Goal: Obtain resource: Obtain resource

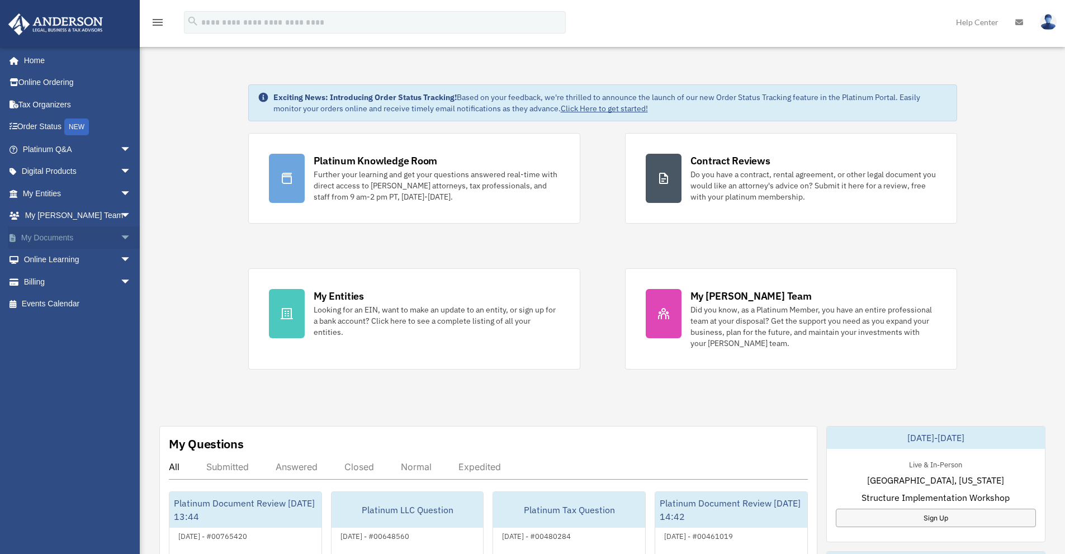
click at [120, 236] on span "arrow_drop_down" at bounding box center [131, 237] width 22 height 23
click at [47, 258] on link "Box" at bounding box center [82, 260] width 132 height 22
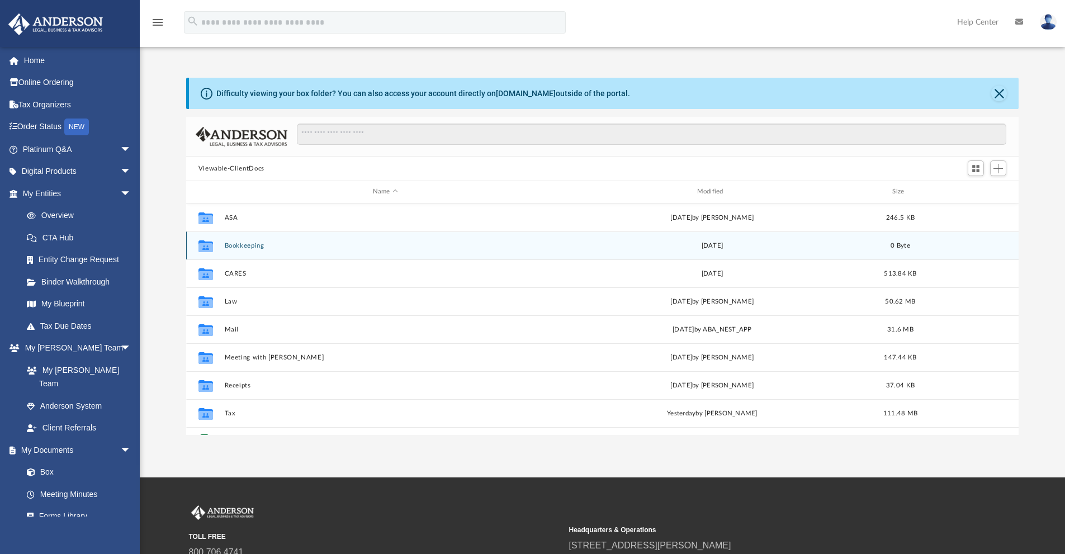
scroll to position [246, 824]
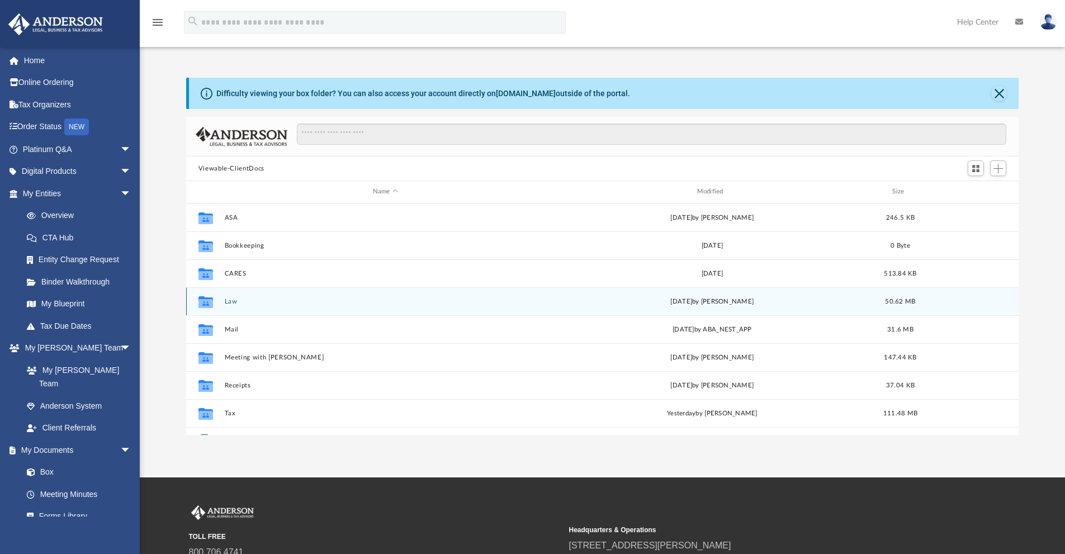
click at [233, 302] on button "Law" at bounding box center [385, 301] width 322 height 7
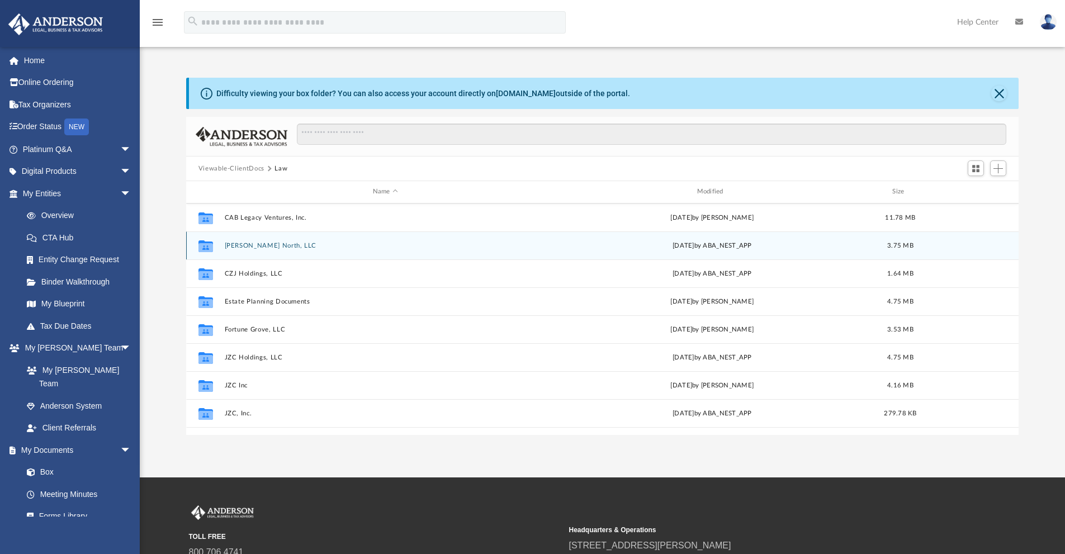
scroll to position [0, 0]
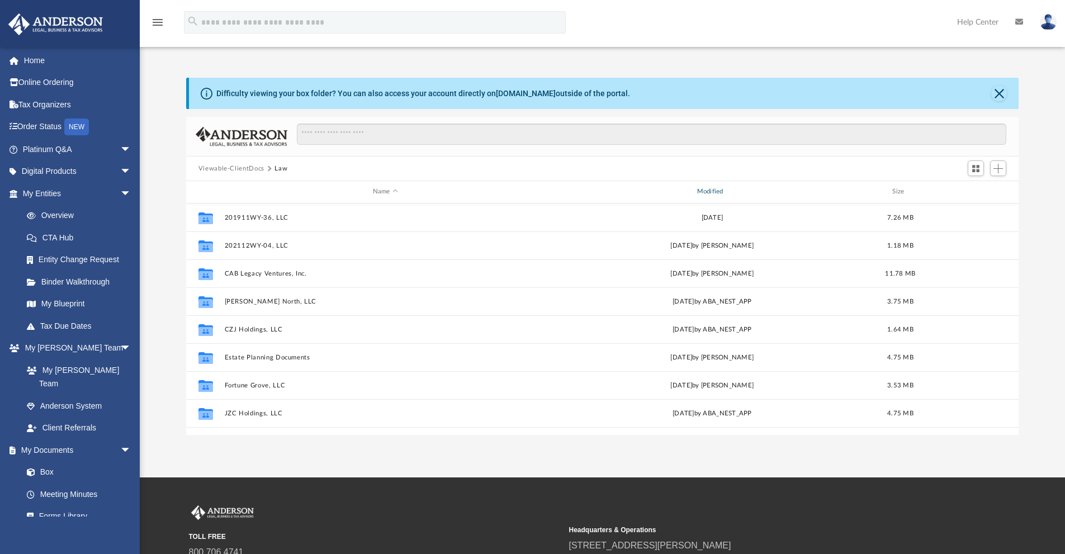
click at [717, 193] on div "Modified" at bounding box center [712, 192] width 322 height 10
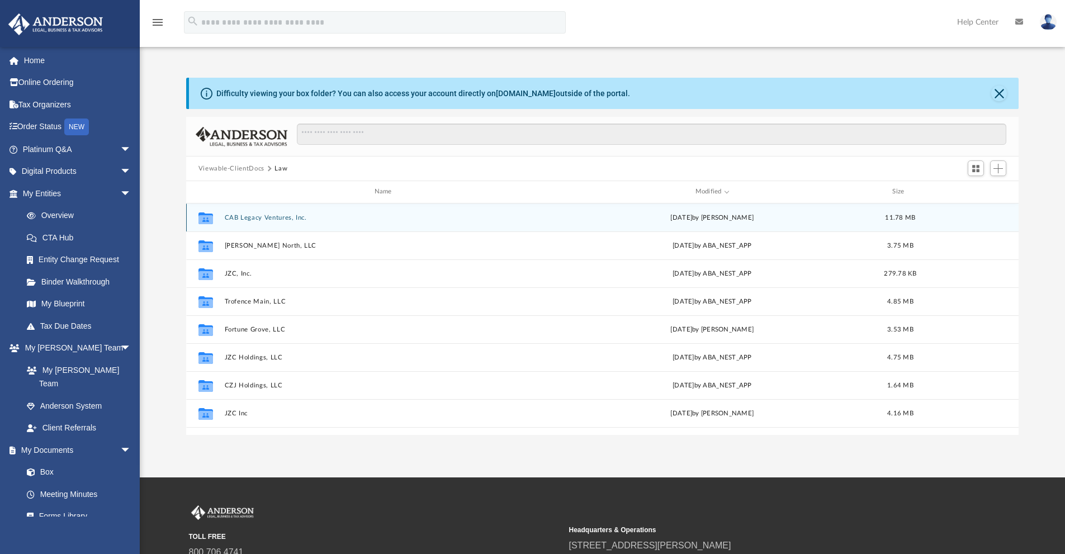
click at [281, 220] on button "CAB Legacy Ventures, Inc." at bounding box center [385, 217] width 322 height 7
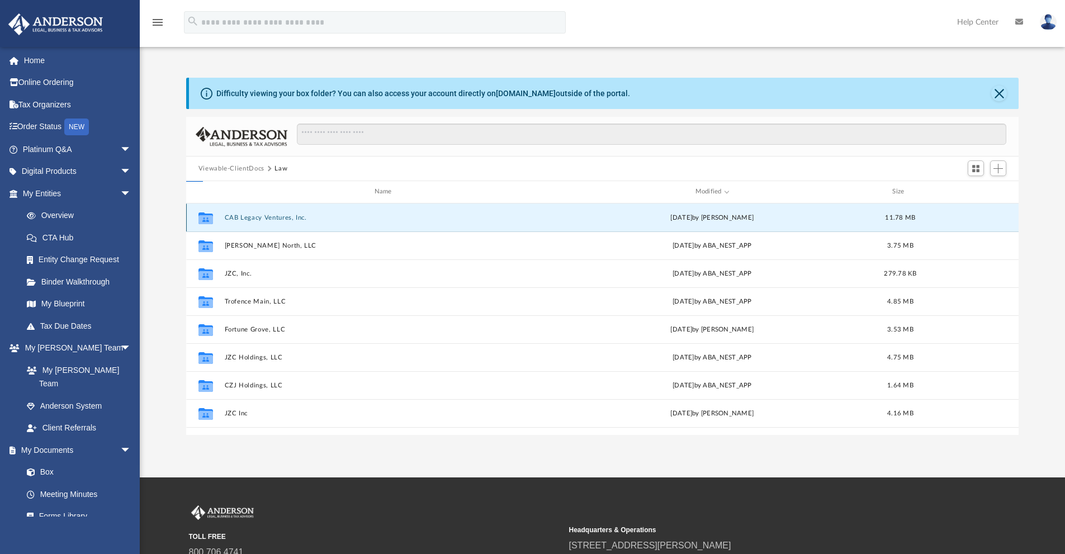
click at [281, 220] on button "CAB Legacy Ventures, Inc." at bounding box center [385, 217] width 322 height 7
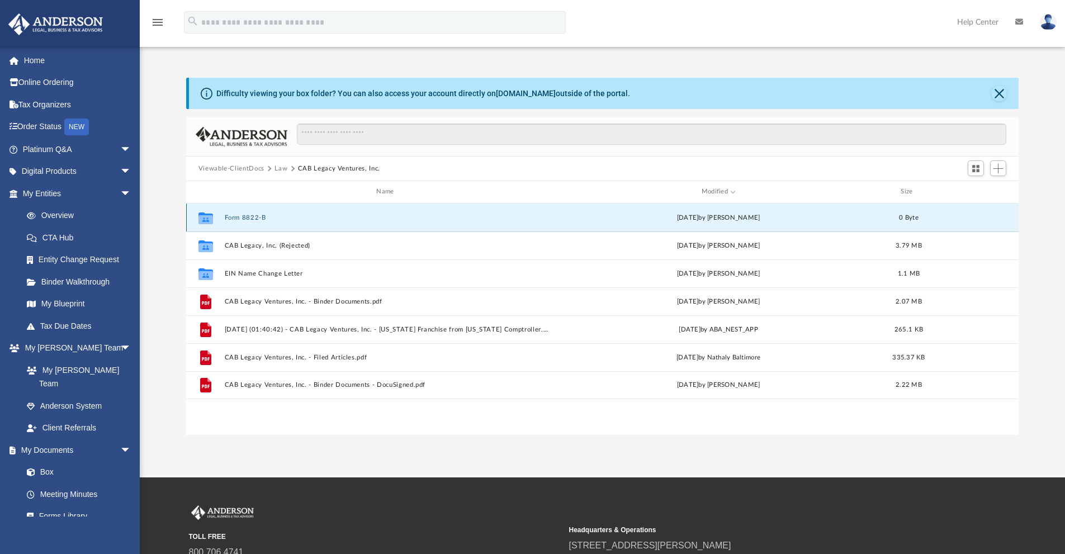
click at [281, 220] on button "Form 8822-B" at bounding box center [387, 217] width 326 height 7
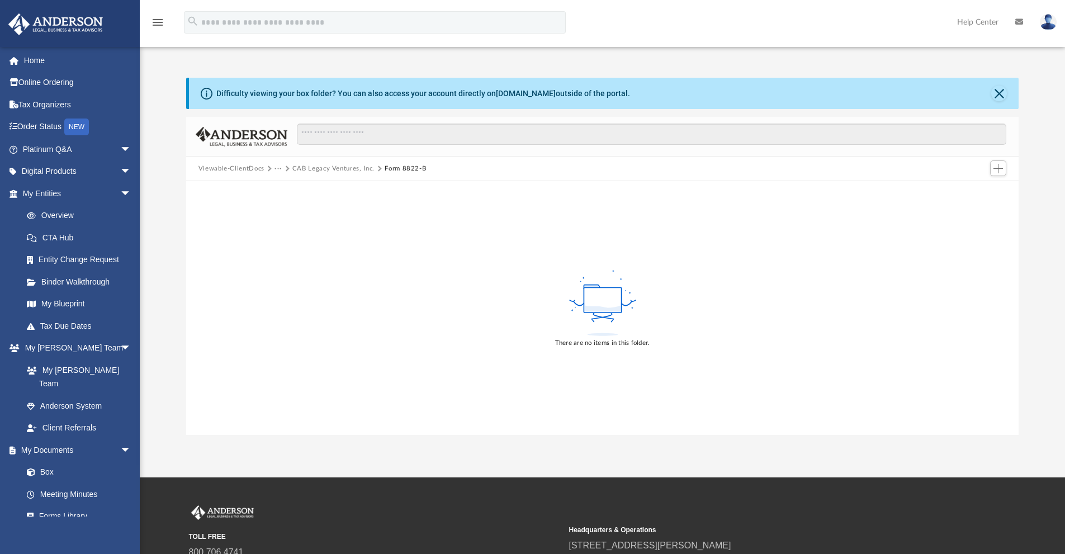
click at [362, 168] on button "CAB Legacy Ventures, Inc." at bounding box center [333, 169] width 82 height 10
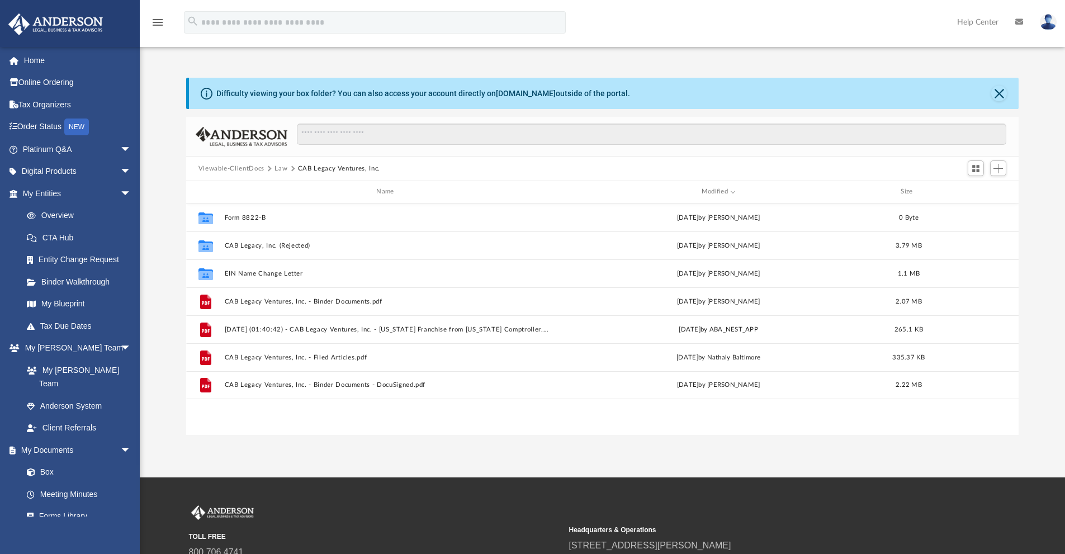
scroll to position [246, 824]
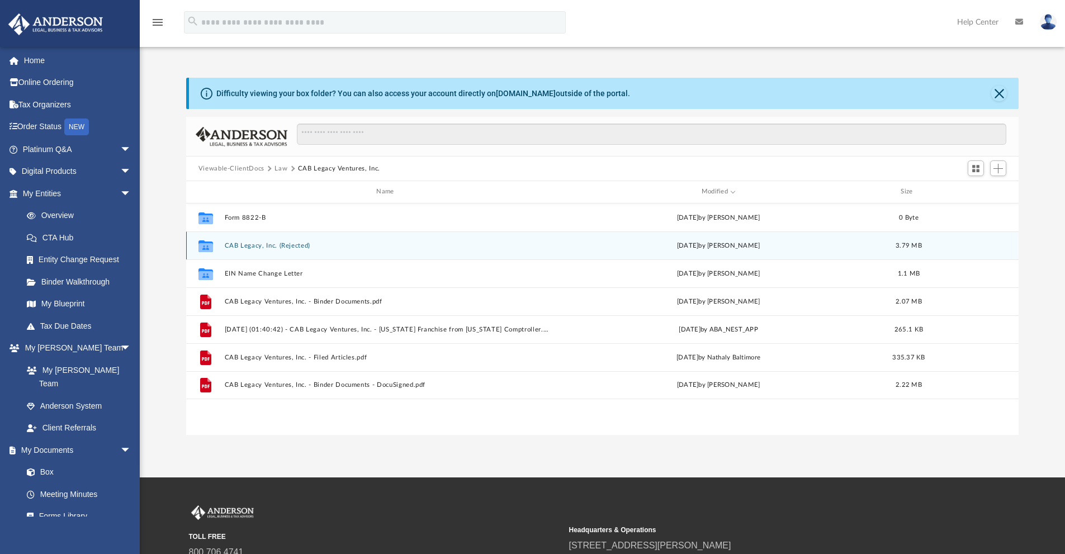
click at [301, 250] on div "Collaborated Folder CAB Legacy, Inc. (Rejected) Thu Aug 7 2025 by Cynthia Peter…" at bounding box center [602, 245] width 833 height 28
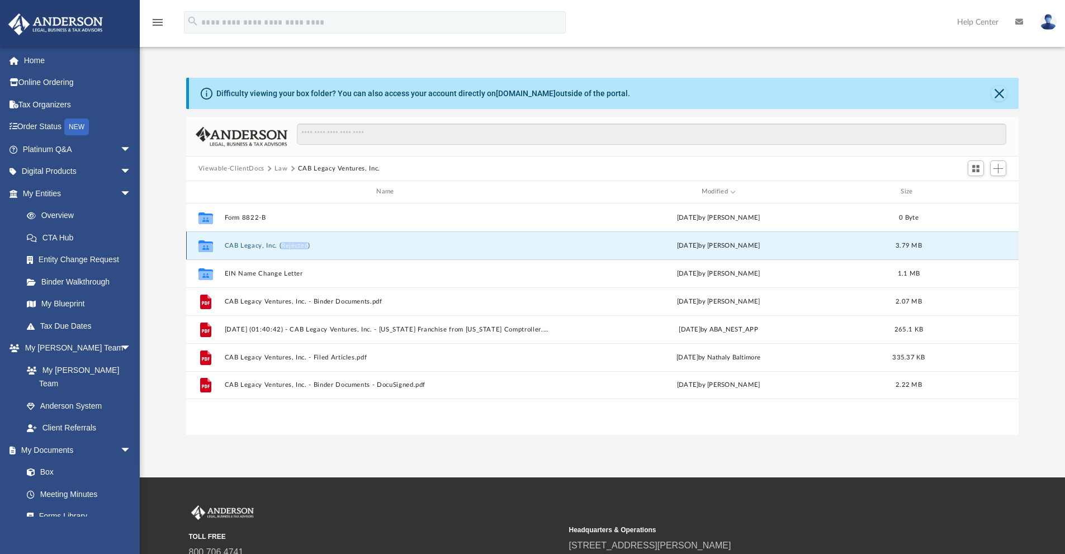
click at [301, 250] on div "Collaborated Folder CAB Legacy, Inc. (Rejected) Thu Aug 7 2025 by Cynthia Peter…" at bounding box center [602, 245] width 833 height 28
click at [216, 245] on div "Collaborated Folder" at bounding box center [206, 245] width 28 height 18
click at [210, 249] on icon "grid" at bounding box center [205, 247] width 15 height 9
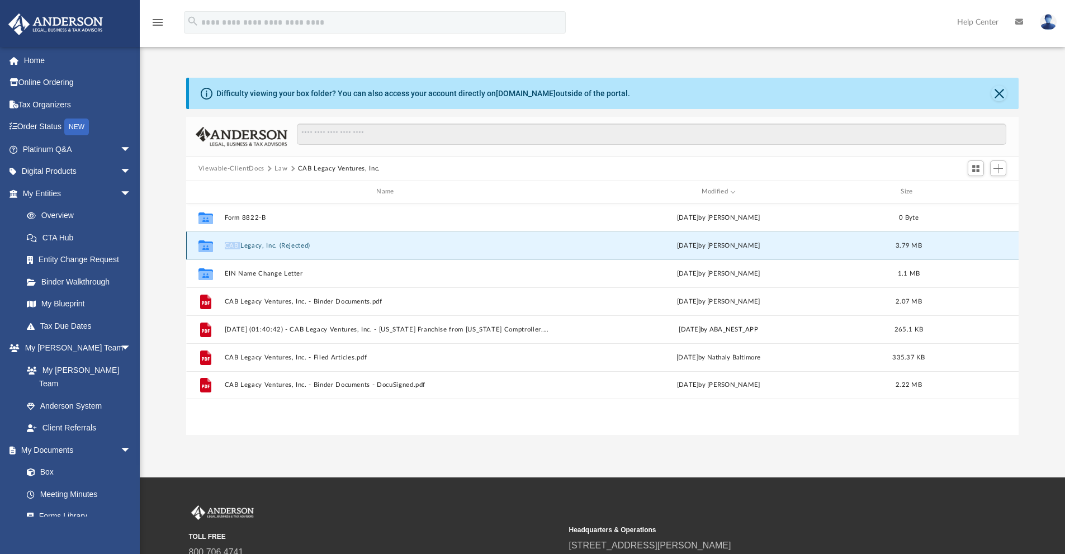
click at [274, 244] on button "CAB Legacy, Inc. (Rejected)" at bounding box center [387, 245] width 326 height 7
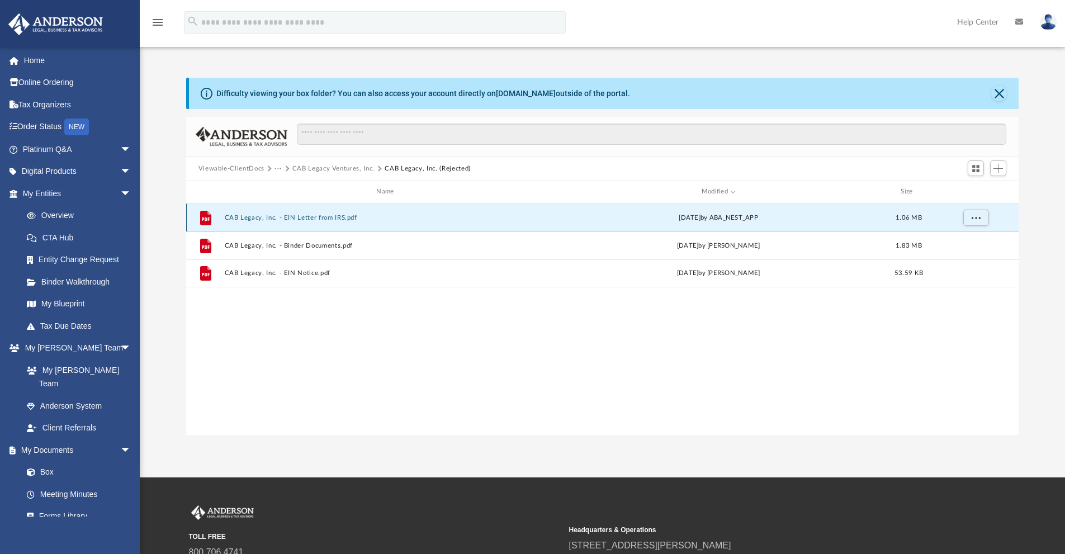
click at [318, 218] on button "CAB Legacy, Inc. - EIN Letter from IRS.pdf" at bounding box center [387, 217] width 326 height 7
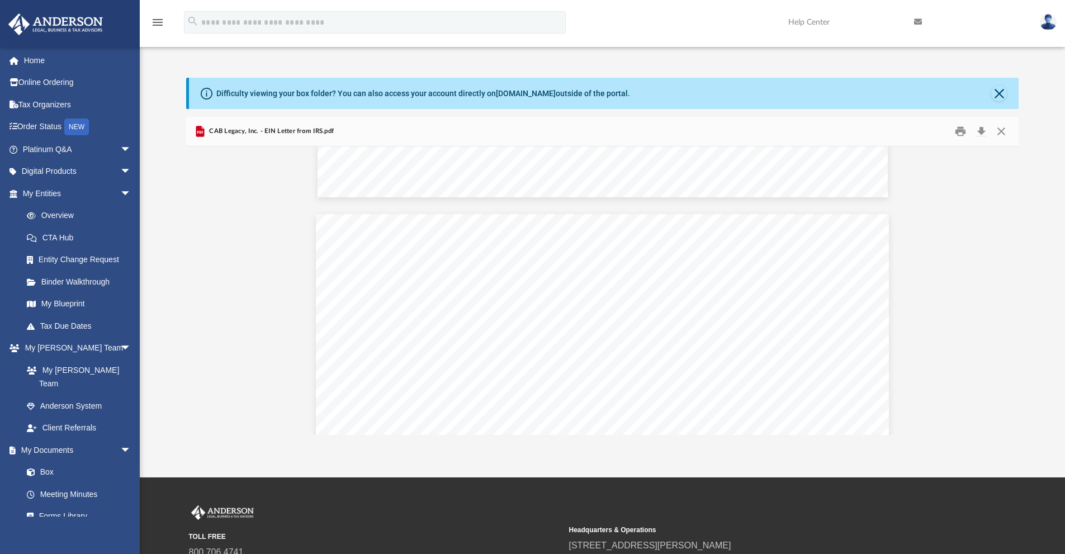
scroll to position [2310, 0]
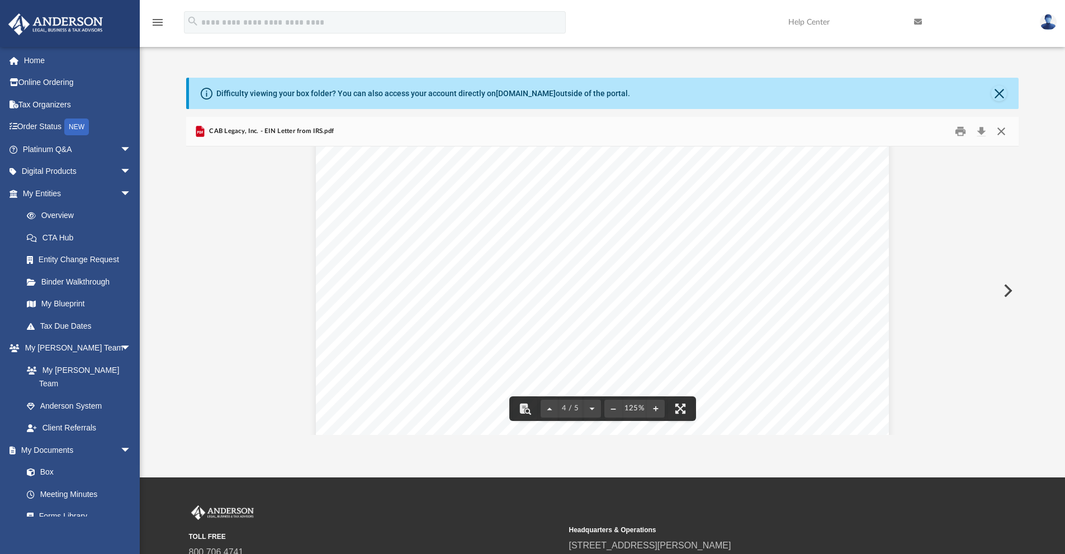
click at [1001, 137] on button "Close" at bounding box center [1001, 131] width 20 height 17
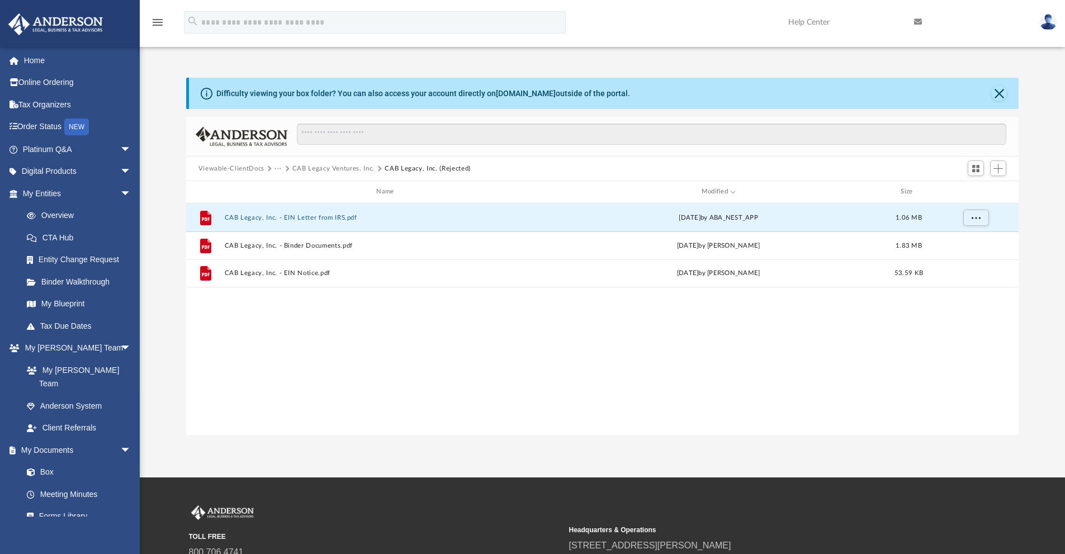
click at [313, 165] on button "CAB Legacy Ventures, Inc." at bounding box center [333, 169] width 82 height 10
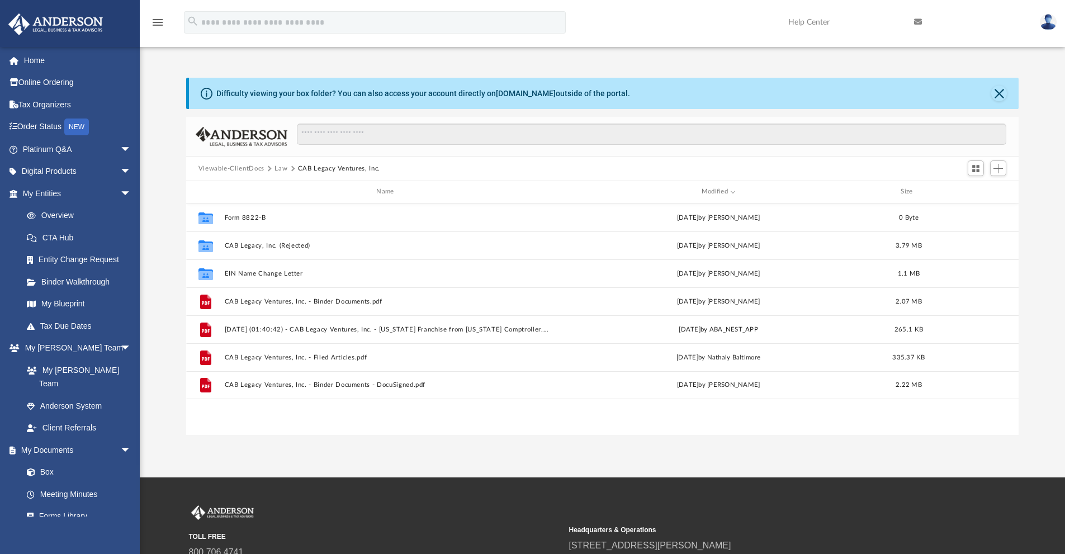
click at [243, 168] on button "Viewable-ClientDocs" at bounding box center [231, 169] width 66 height 10
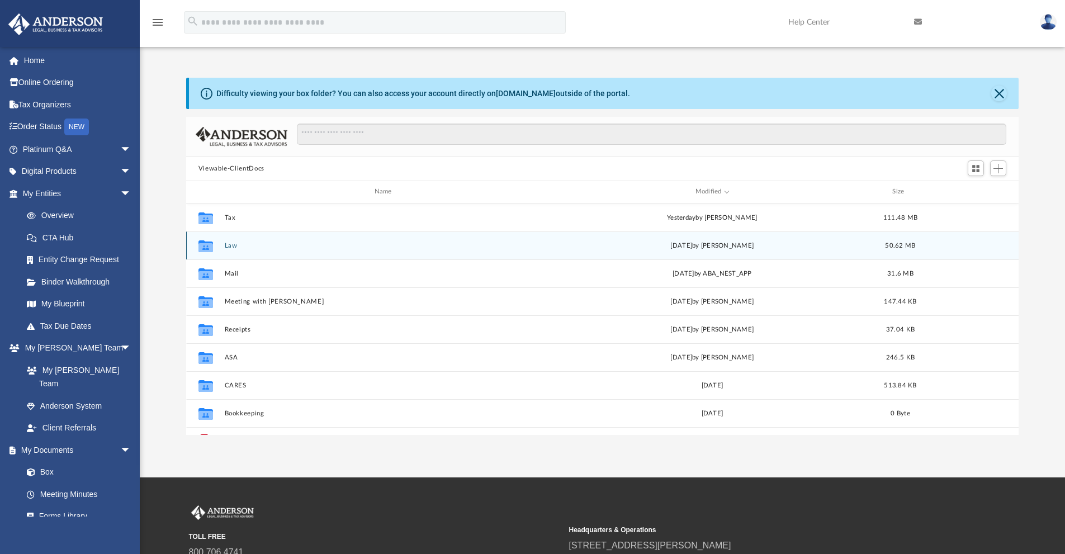
click at [231, 248] on button "Law" at bounding box center [385, 245] width 322 height 7
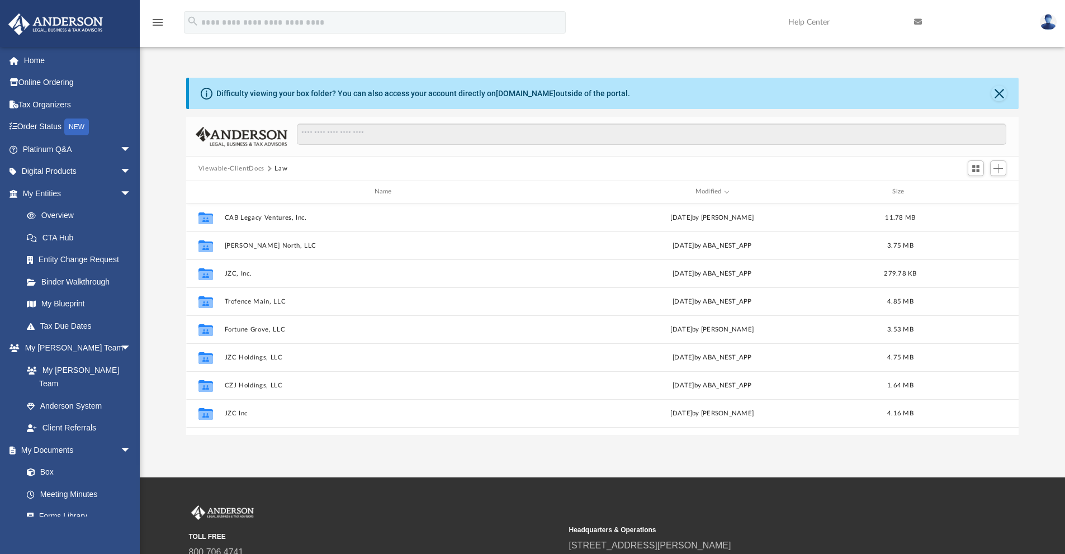
click at [249, 169] on button "Viewable-ClientDocs" at bounding box center [231, 169] width 66 height 10
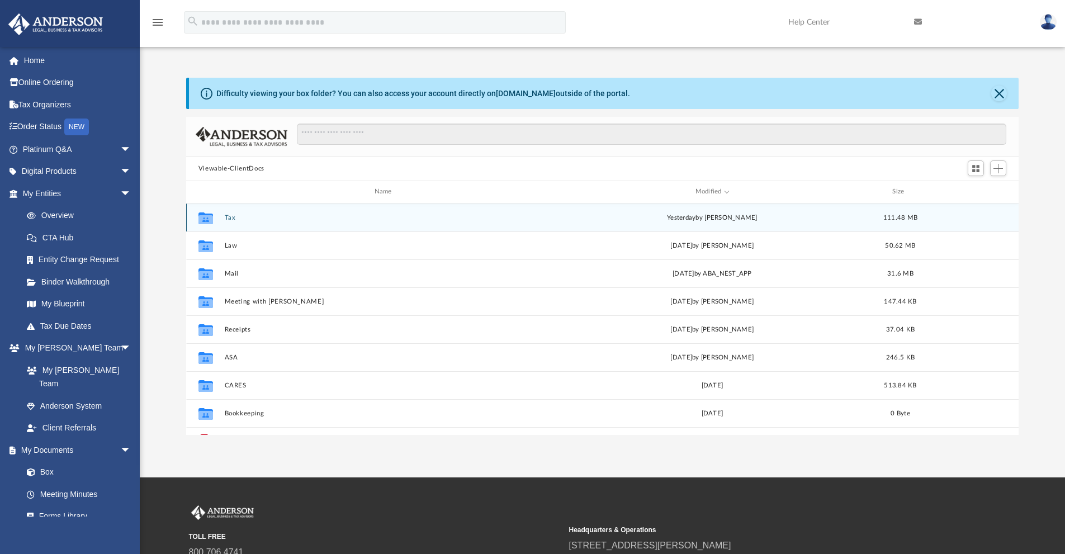
click at [234, 216] on button "Tax" at bounding box center [385, 217] width 322 height 7
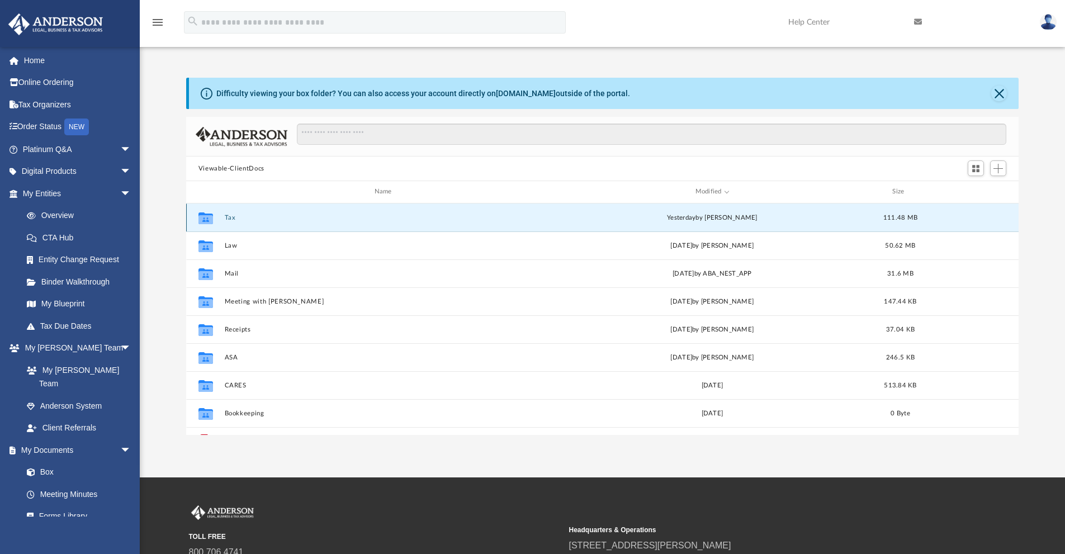
click at [234, 216] on button "Tax" at bounding box center [385, 217] width 322 height 7
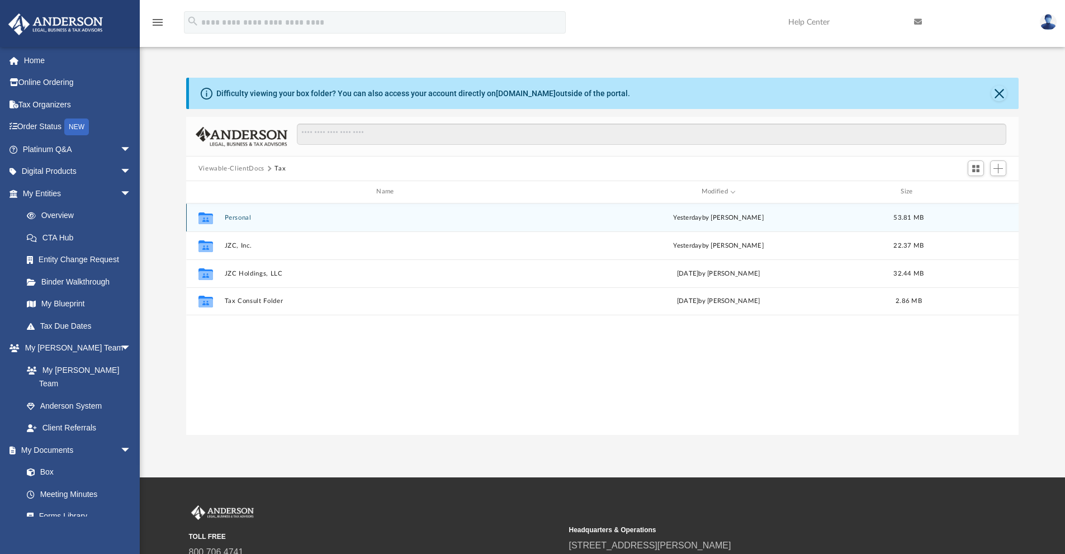
click at [242, 217] on button "Personal" at bounding box center [387, 217] width 326 height 7
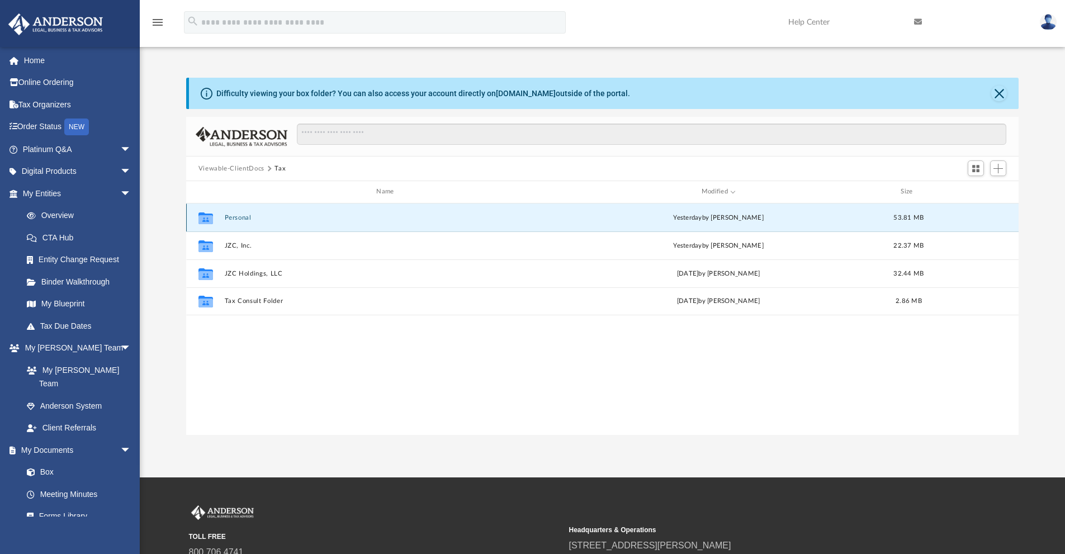
click at [242, 217] on button "Personal" at bounding box center [387, 217] width 326 height 7
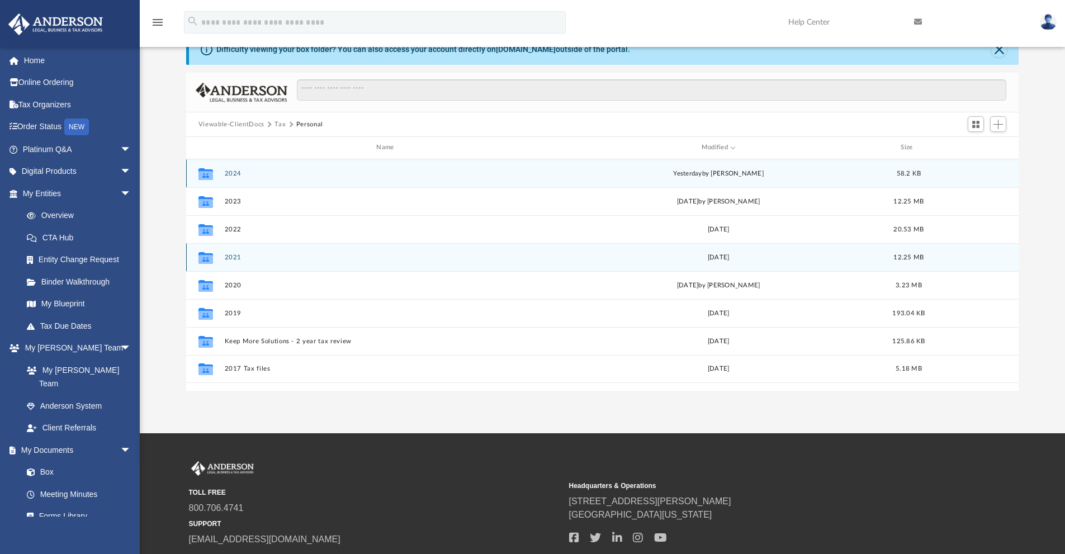
scroll to position [0, 0]
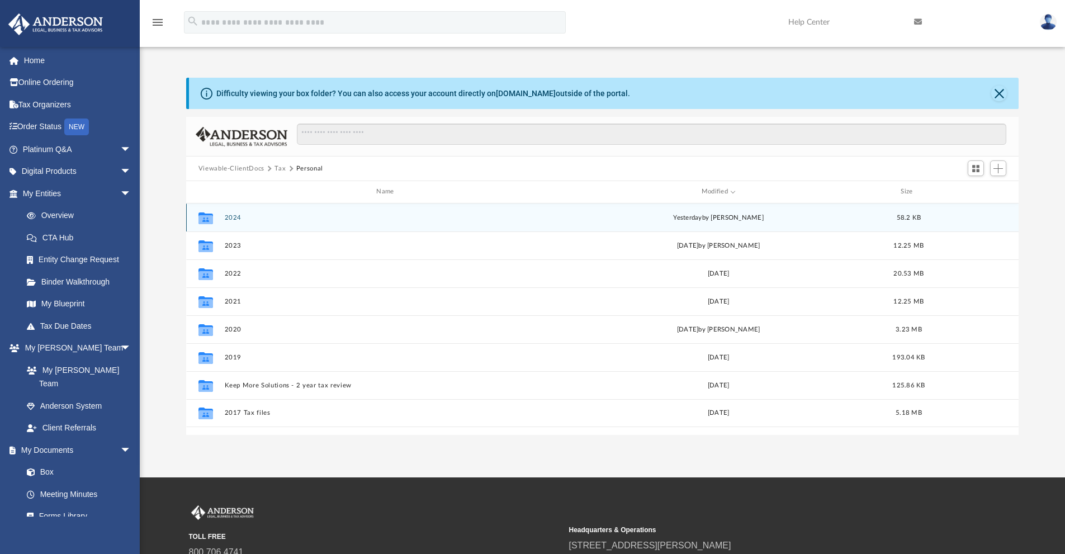
click at [221, 217] on div "Collaborated Folder 2024 yesterday by Tameka Fulton 58.2 KB" at bounding box center [602, 217] width 833 height 28
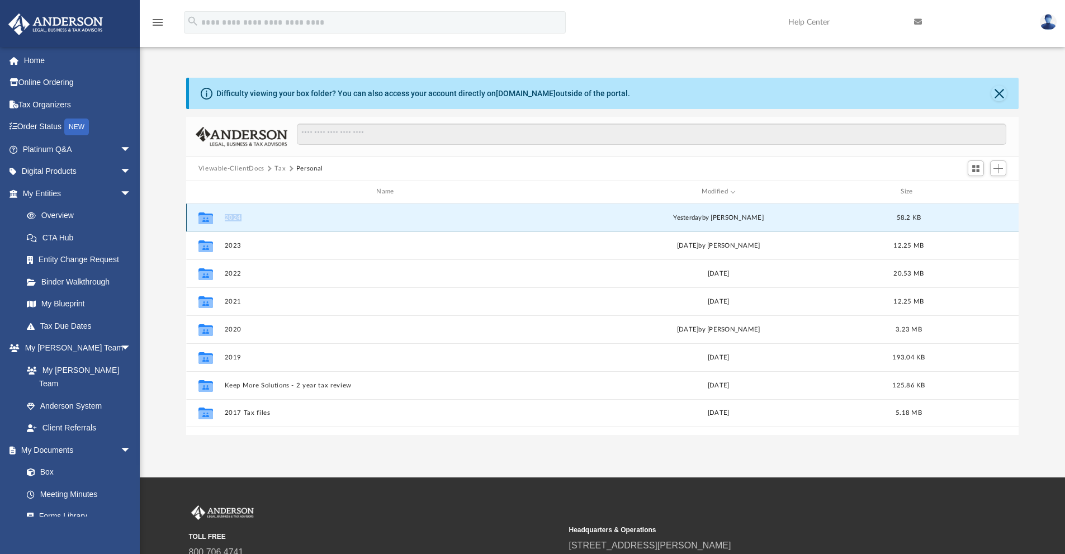
click at [221, 217] on div "Collaborated Folder 2024 yesterday by Tameka Fulton 58.2 KB" at bounding box center [602, 217] width 833 height 28
click at [233, 219] on button "2024" at bounding box center [387, 217] width 326 height 7
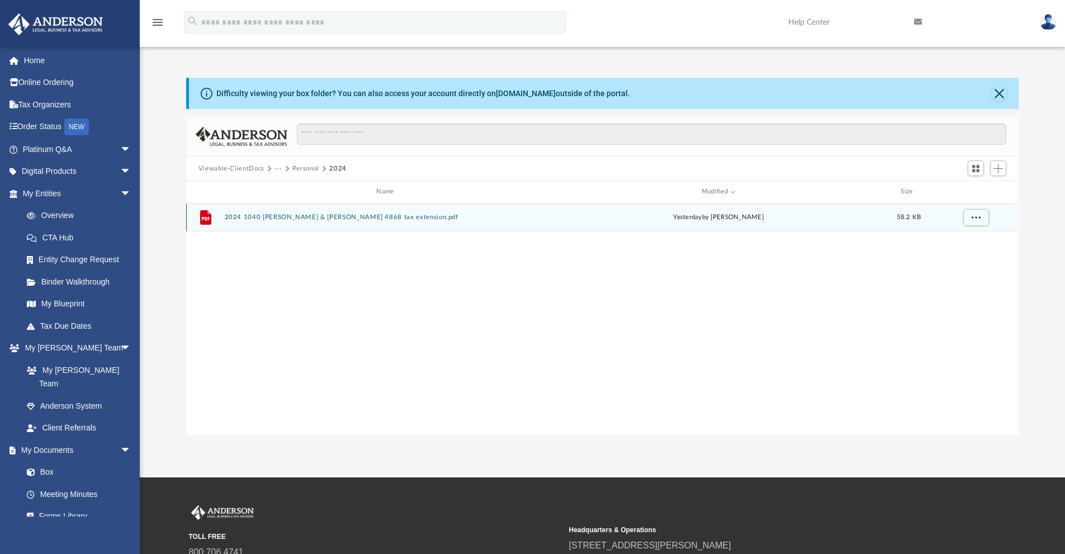
click at [338, 217] on button "2024 1040 Dhaemers, Bernadeth & Aaron 4868 tax extension.pdf" at bounding box center [387, 217] width 326 height 7
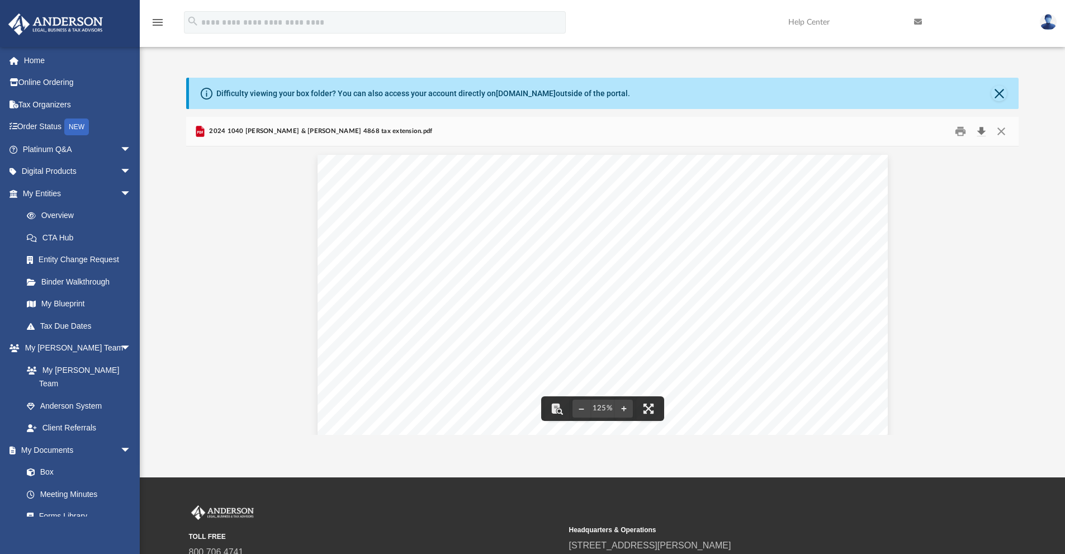
click at [981, 132] on button "Download" at bounding box center [981, 131] width 20 height 17
click at [998, 131] on button "Close" at bounding box center [1001, 131] width 20 height 17
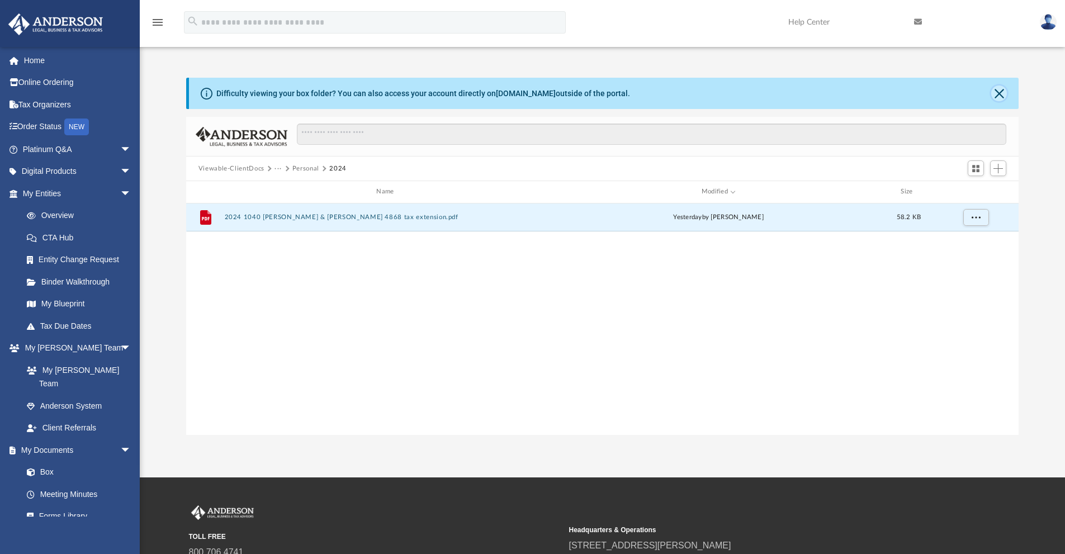
click at [1001, 95] on button "Close" at bounding box center [999, 94] width 16 height 16
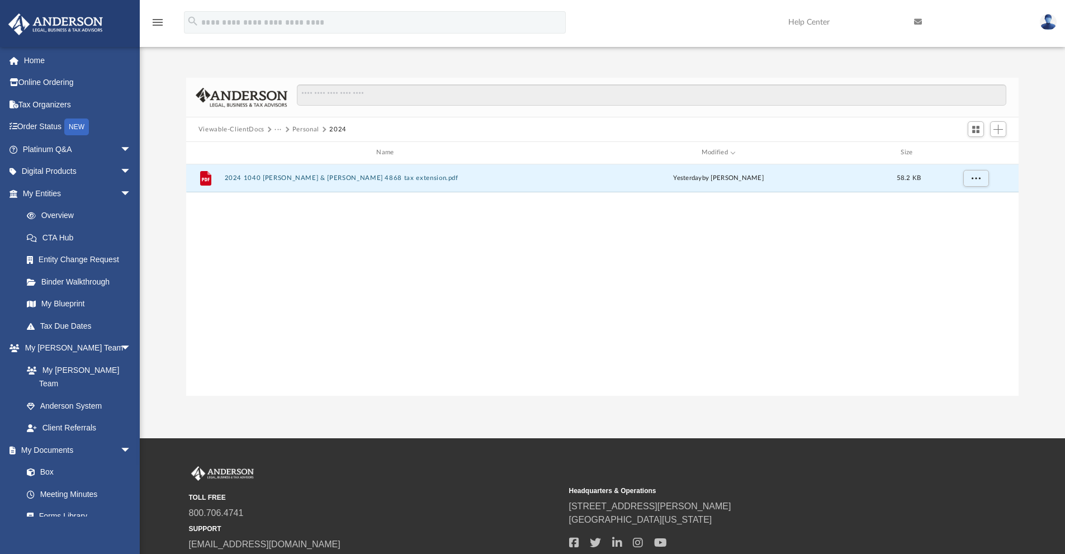
click at [277, 130] on button "···" at bounding box center [277, 130] width 7 height 10
click at [286, 151] on li "Tax" at bounding box center [286, 149] width 11 height 12
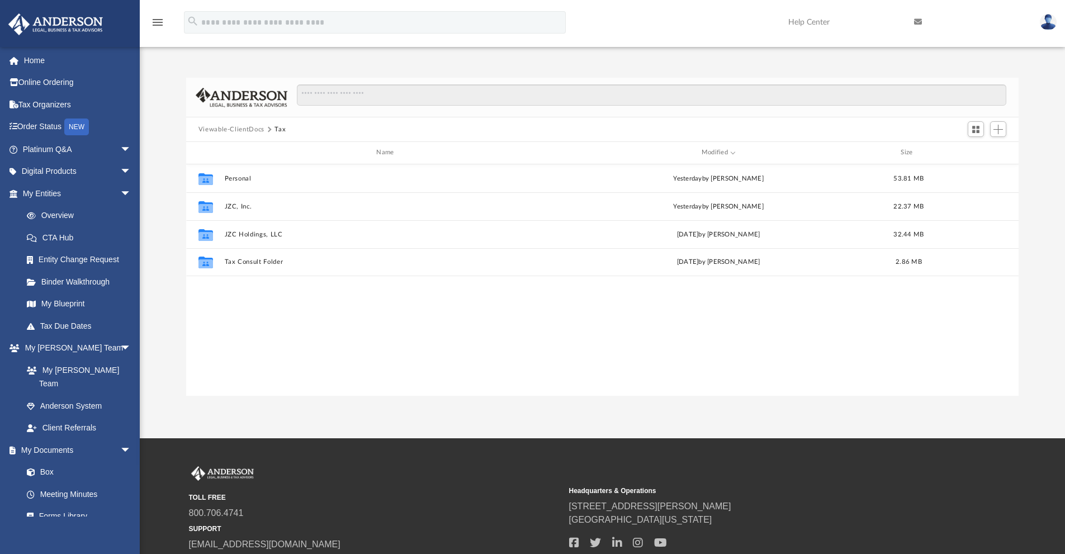
click at [280, 130] on button "Tax" at bounding box center [279, 130] width 11 height 10
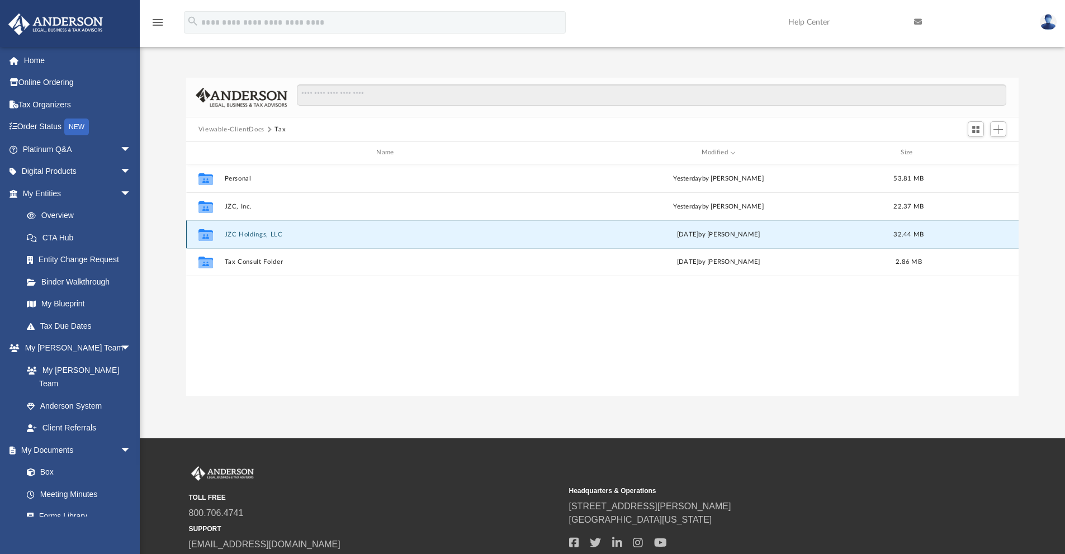
click at [254, 235] on button "JZC Holdings, LLC" at bounding box center [387, 234] width 326 height 7
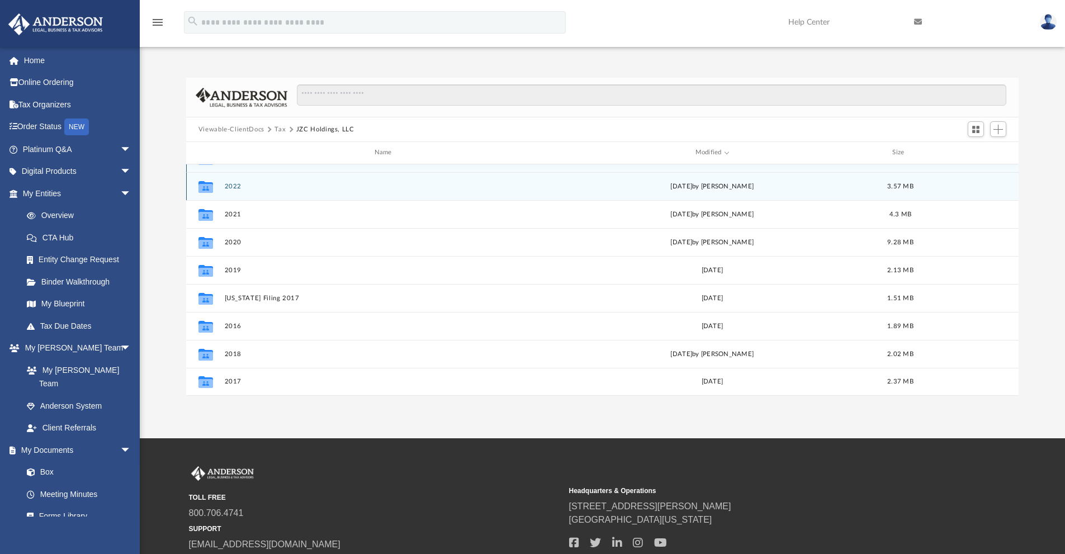
scroll to position [0, 0]
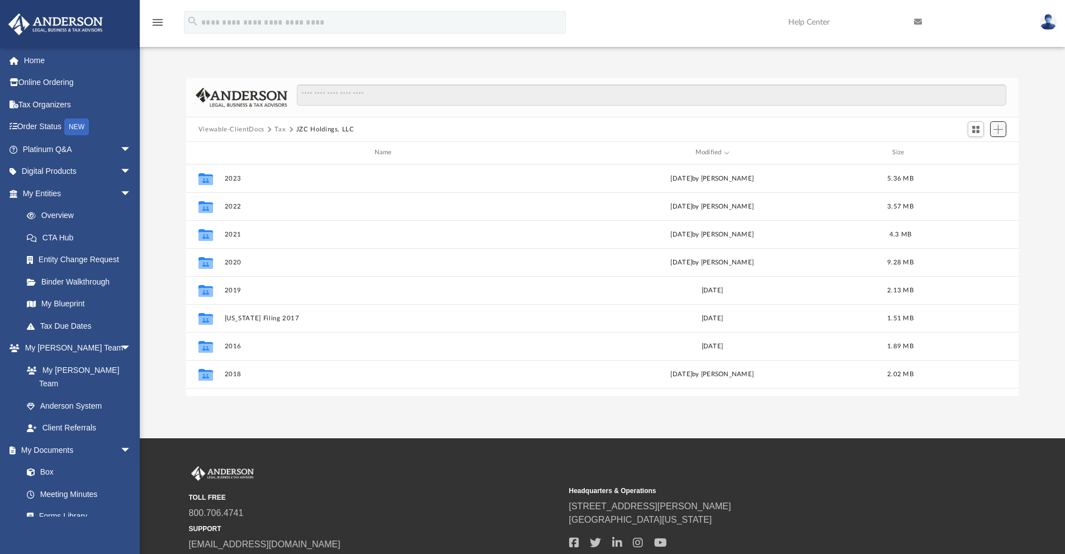
click at [1000, 129] on span "Add" at bounding box center [998, 130] width 10 height 10
click at [984, 170] on li "New Folder" at bounding box center [982, 169] width 36 height 12
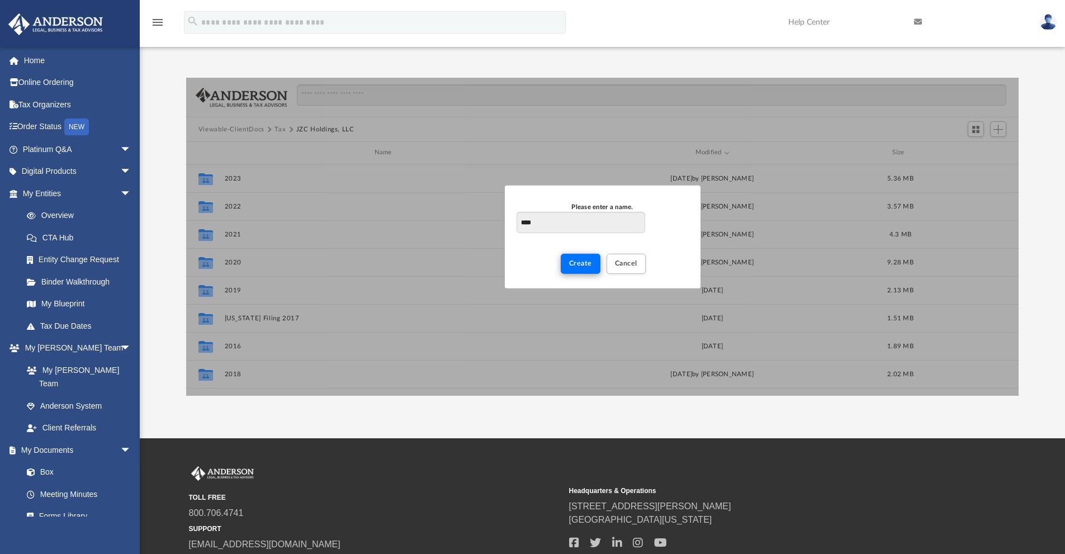
type input "****"
click at [577, 262] on span "Create" at bounding box center [580, 263] width 23 height 7
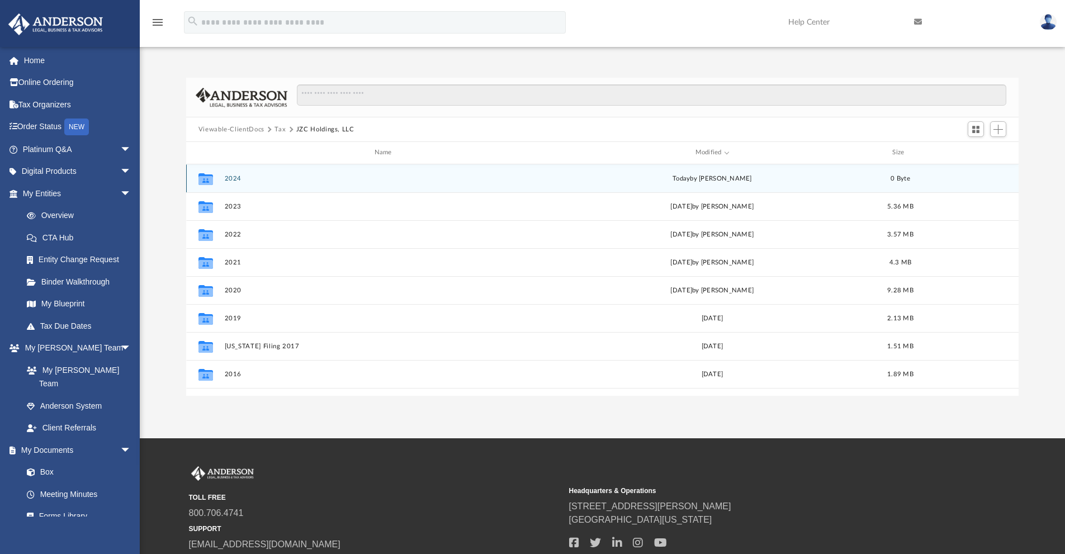
click at [211, 178] on icon "grid" at bounding box center [205, 180] width 15 height 9
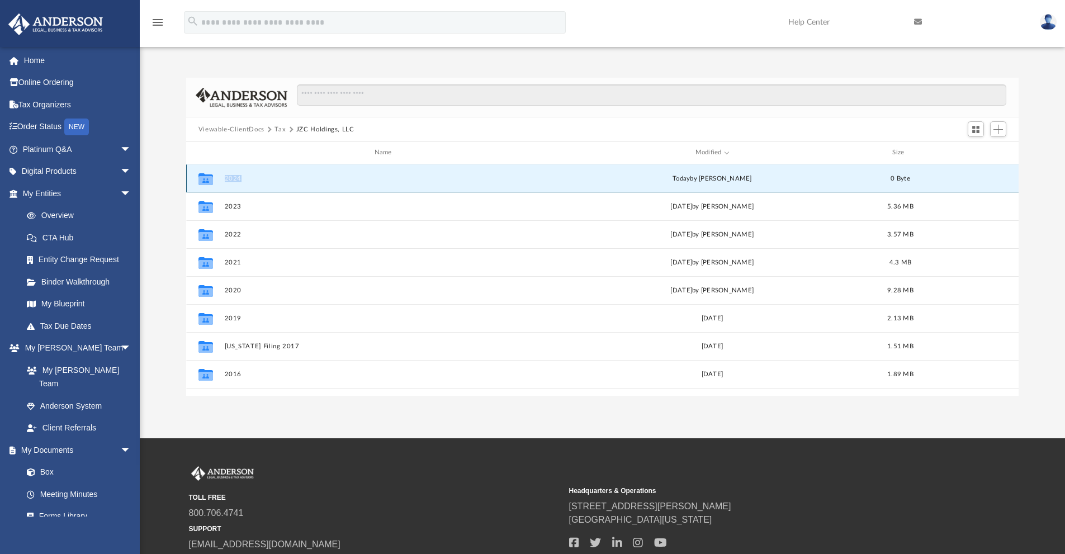
click at [211, 178] on icon "grid" at bounding box center [205, 180] width 15 height 9
click at [233, 181] on button "2024" at bounding box center [385, 178] width 322 height 7
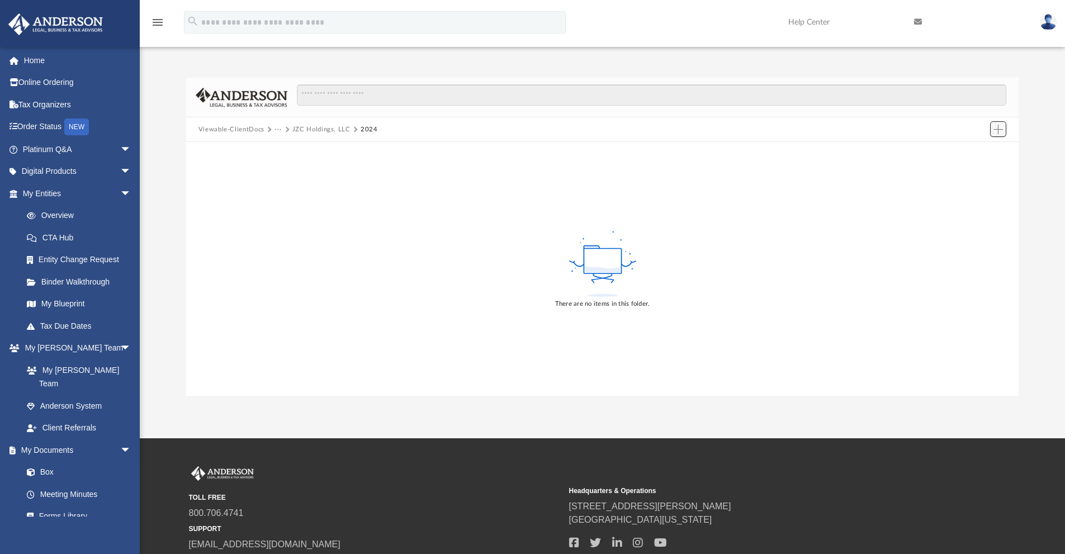
click at [990, 130] on button "Add" at bounding box center [998, 129] width 17 height 16
click at [984, 151] on li "Upload" at bounding box center [982, 152] width 36 height 12
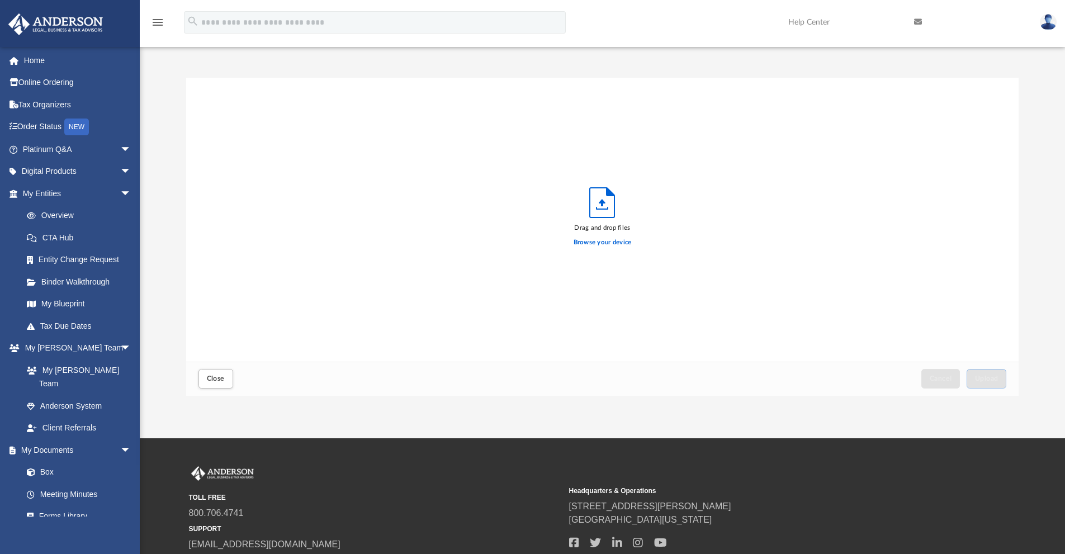
scroll to position [275, 824]
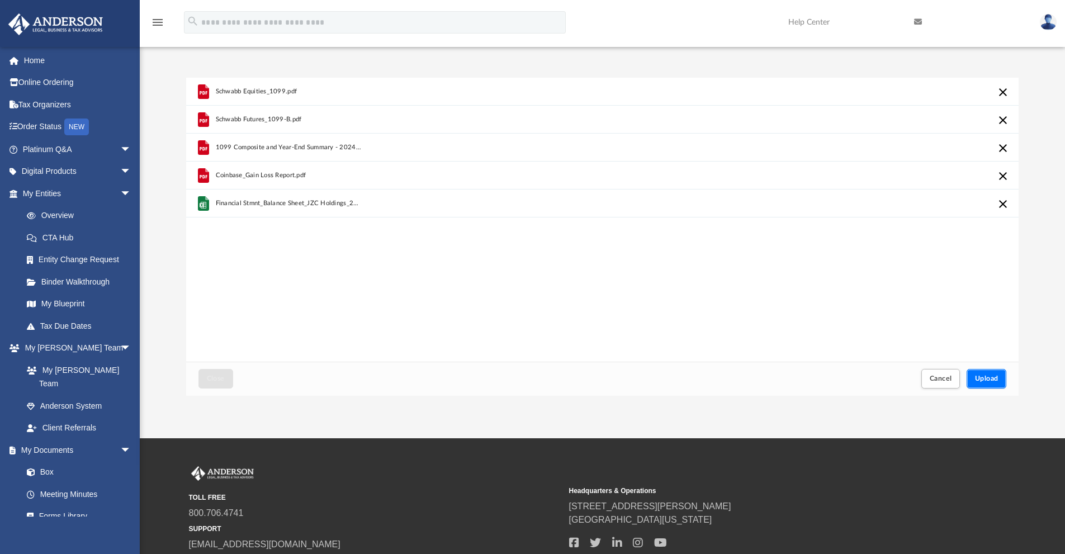
click at [990, 376] on span "Upload" at bounding box center [986, 378] width 23 height 7
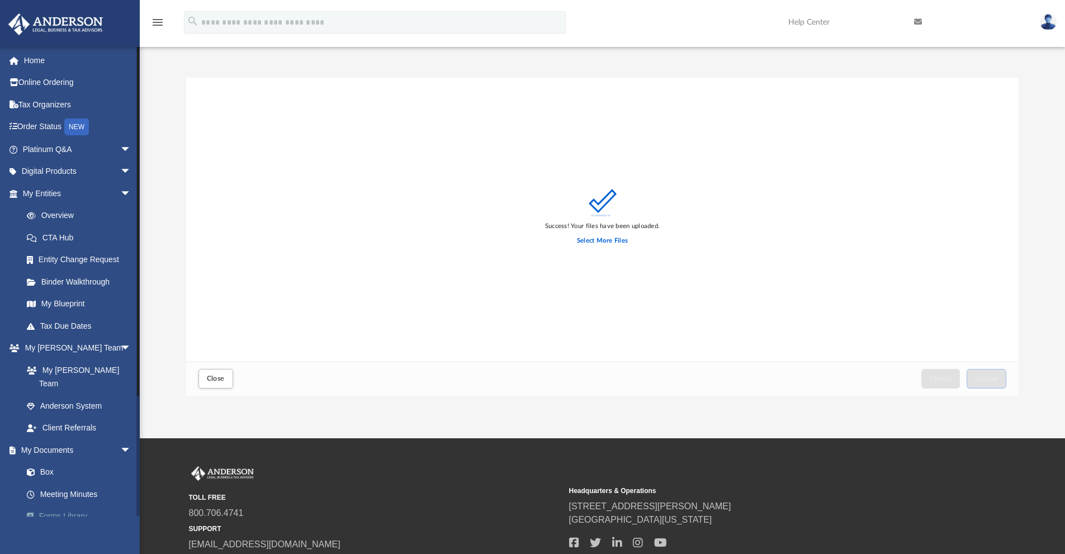
click at [77, 505] on link "Forms Library" at bounding box center [82, 516] width 132 height 22
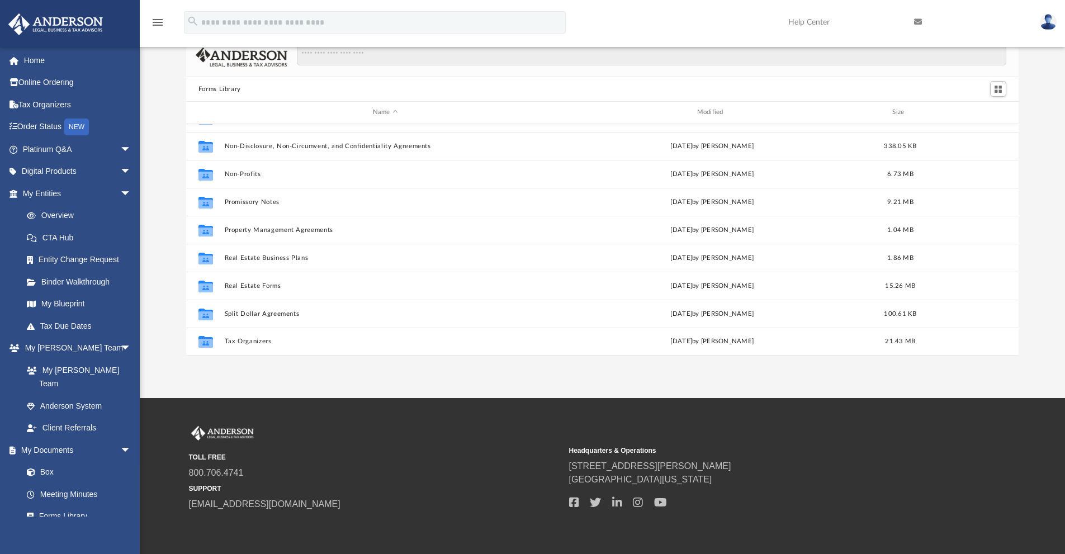
scroll to position [84, 0]
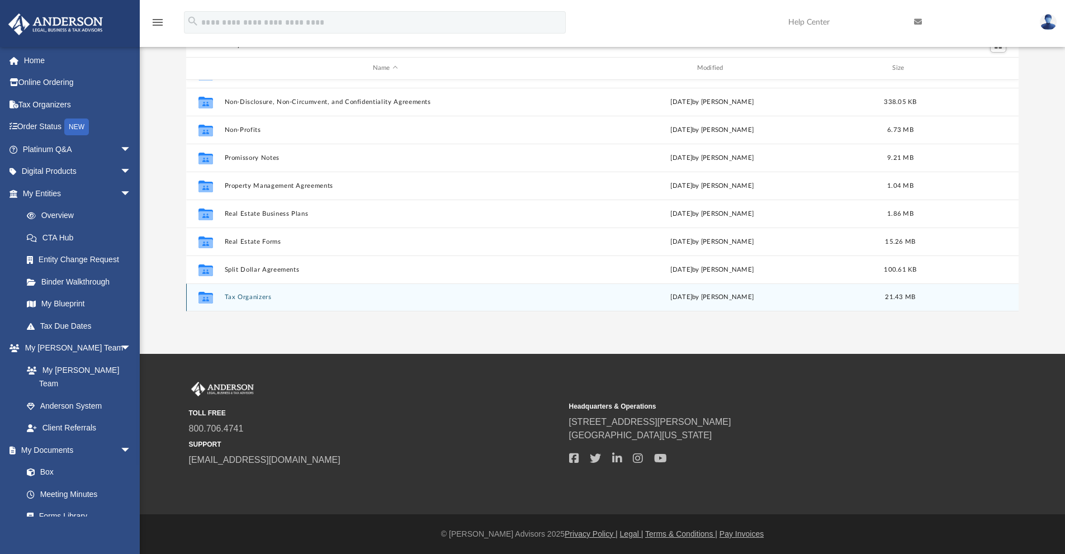
click at [249, 293] on div "Collaborated Folder Tax Organizers Mon Jan 27 2025 by Mary Acree 21.43 MB" at bounding box center [602, 297] width 833 height 28
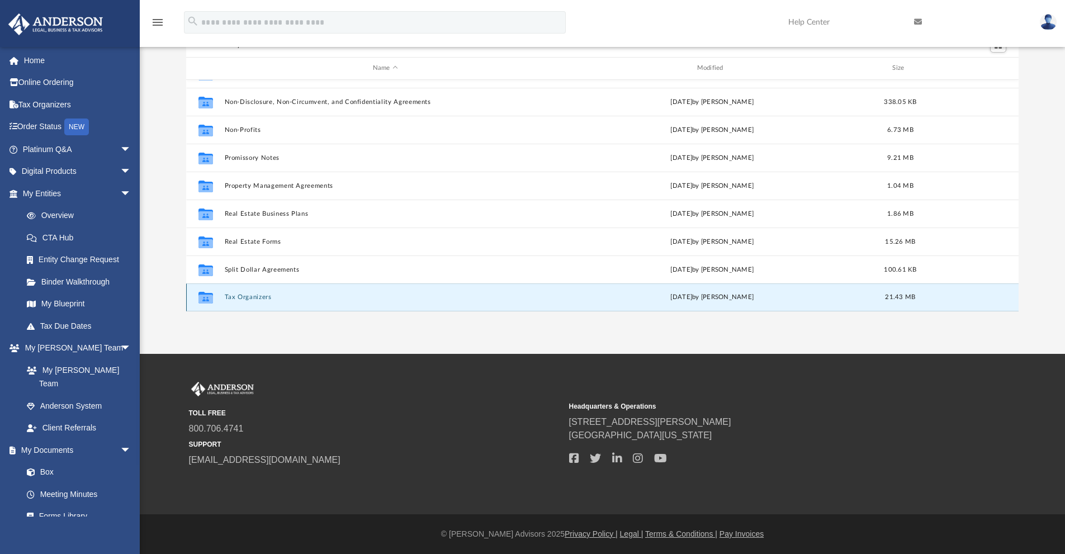
click at [215, 299] on div "Collaborated Folder" at bounding box center [206, 297] width 28 height 18
click at [201, 297] on icon "grid" at bounding box center [205, 299] width 15 height 9
click at [245, 296] on button "Tax Organizers" at bounding box center [385, 296] width 322 height 7
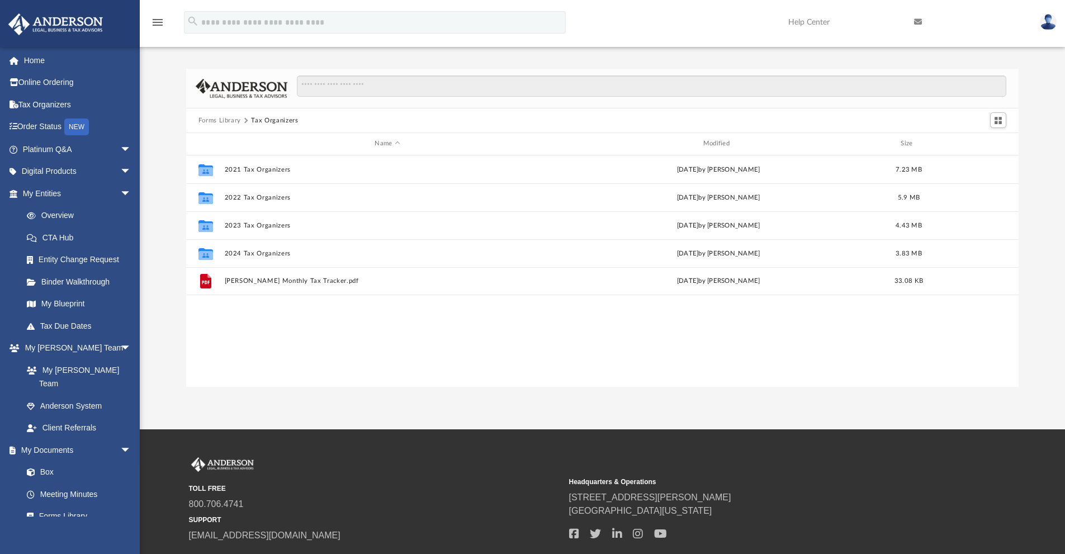
scroll to position [0, 0]
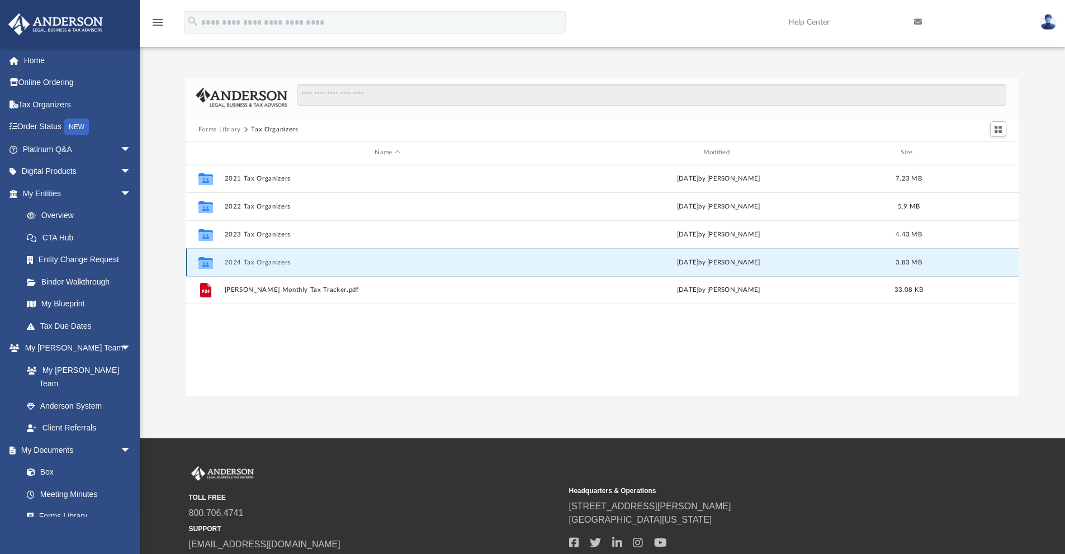
click at [268, 262] on button "2024 Tax Organizers" at bounding box center [387, 262] width 326 height 7
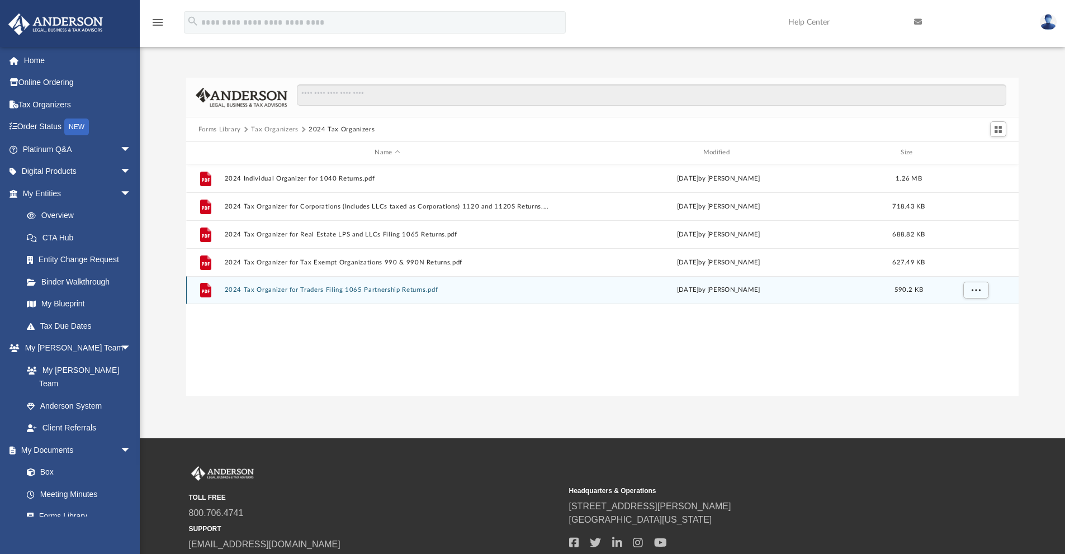
click at [328, 290] on button "2024 Tax Organizer for Traders Filing 1065 Partnership Returns.pdf" at bounding box center [387, 289] width 326 height 7
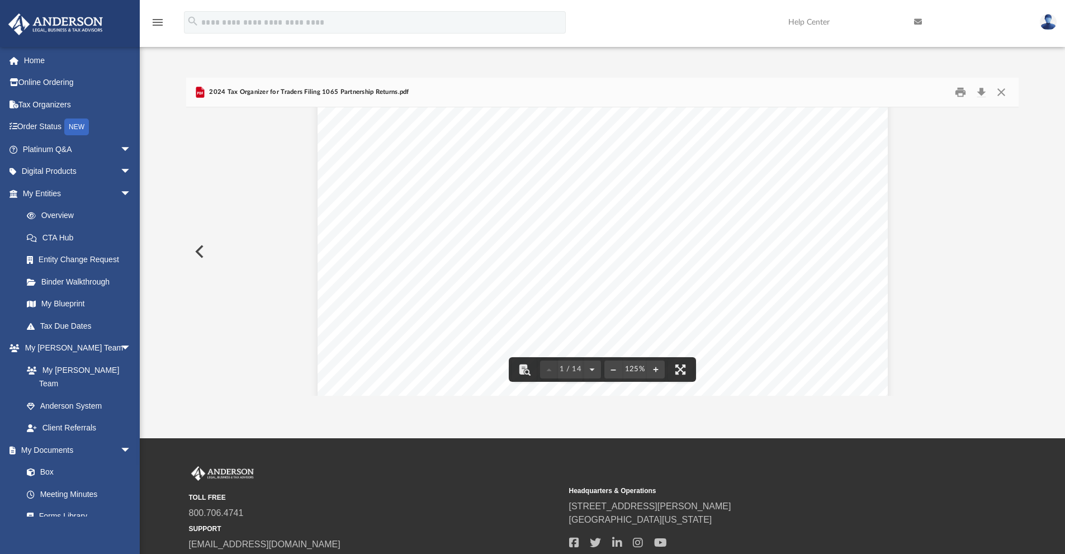
scroll to position [112, 0]
